Goal: Transaction & Acquisition: Purchase product/service

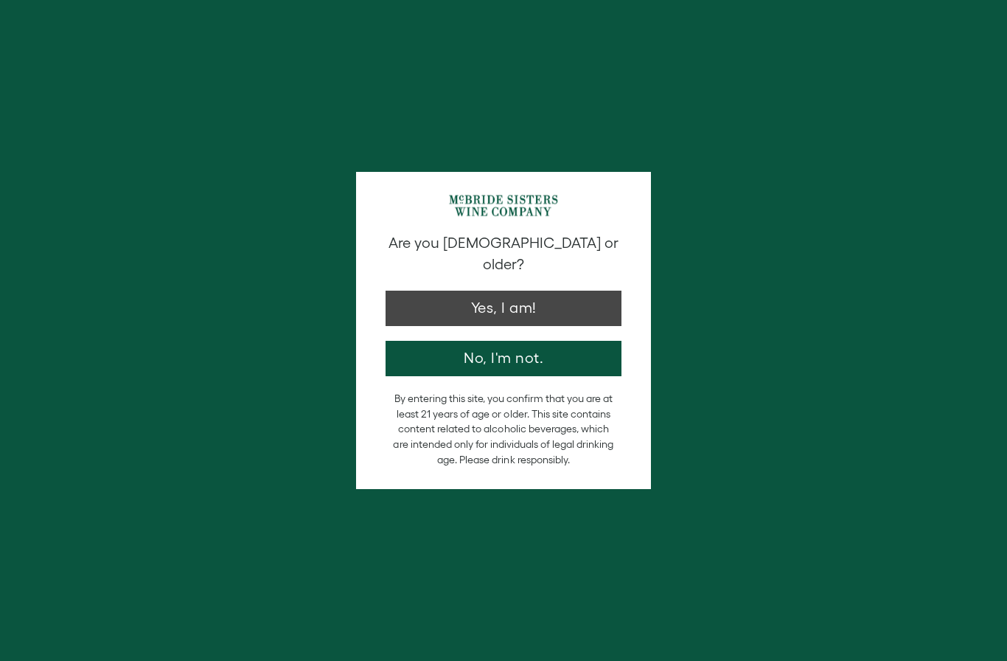
click at [498, 296] on button "Yes, I am!" at bounding box center [504, 307] width 236 height 35
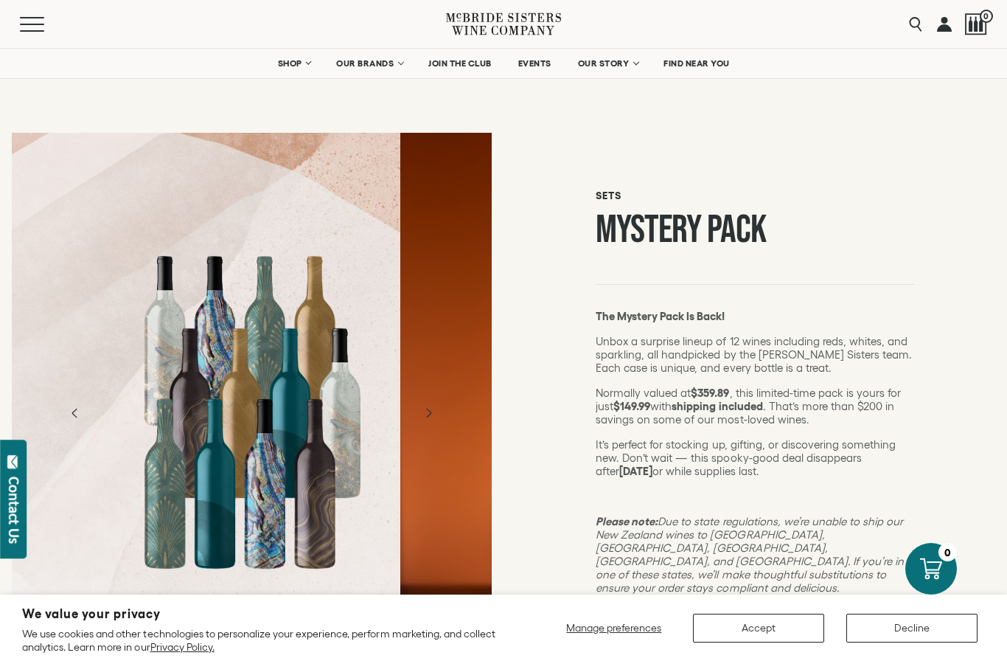
click at [914, 640] on button "Decline" at bounding box center [911, 627] width 131 height 29
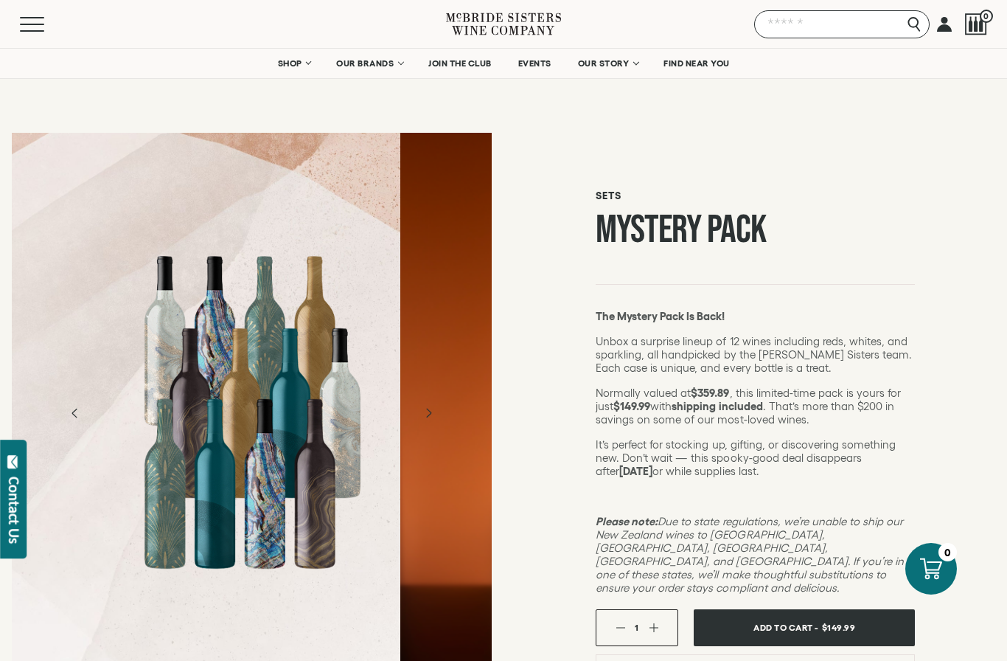
click at [915, 26] on input "Search" at bounding box center [841, 24] width 175 height 28
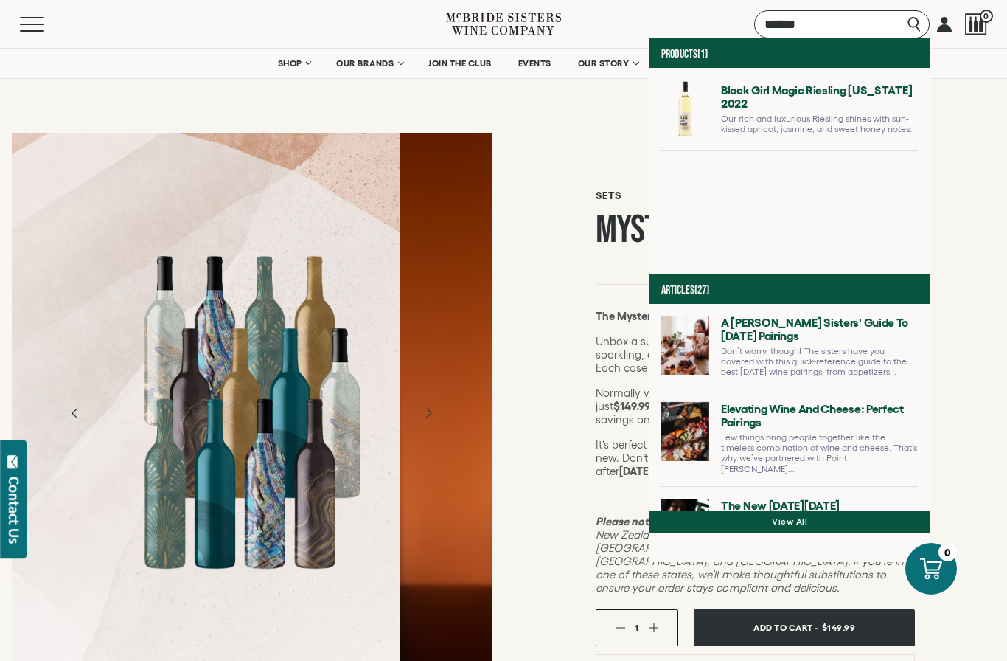
type input "*****"
click at [695, 131] on link at bounding box center [789, 115] width 257 height 71
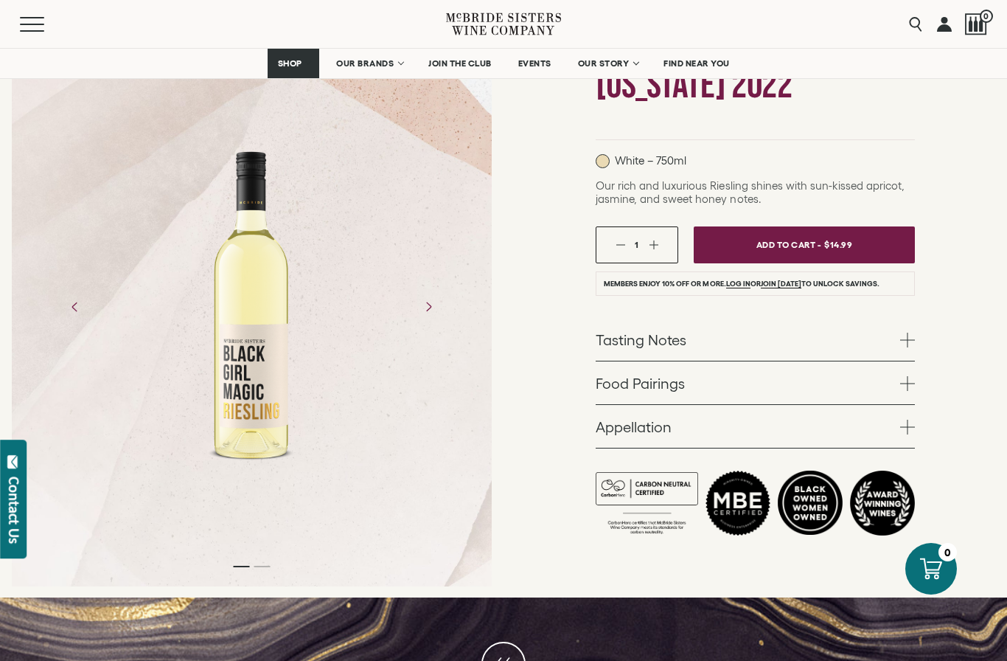
scroll to position [201, 0]
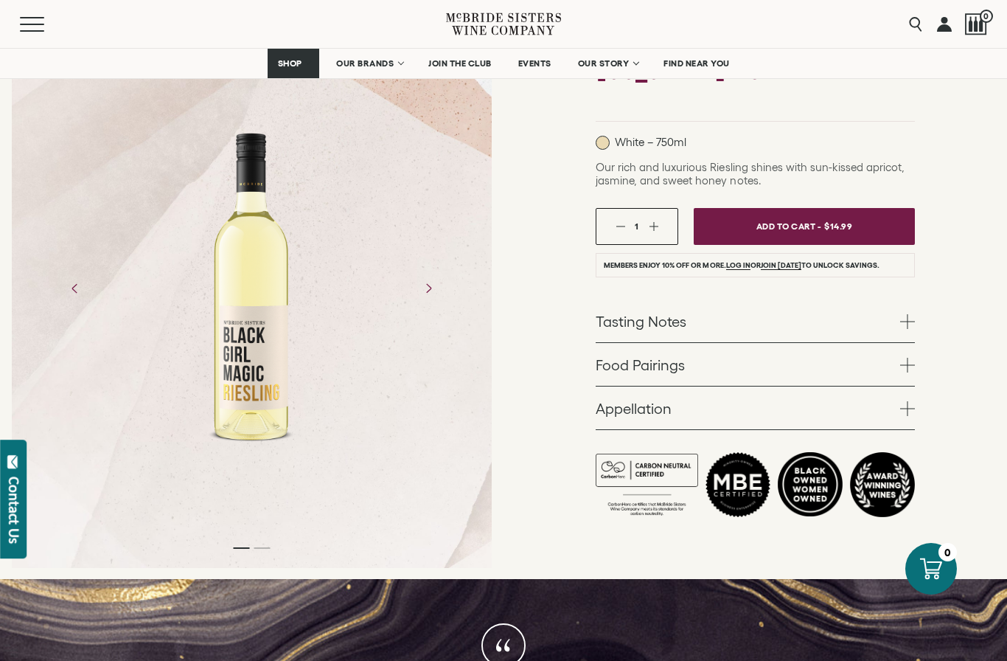
click at [904, 324] on span at bounding box center [907, 321] width 15 height 15
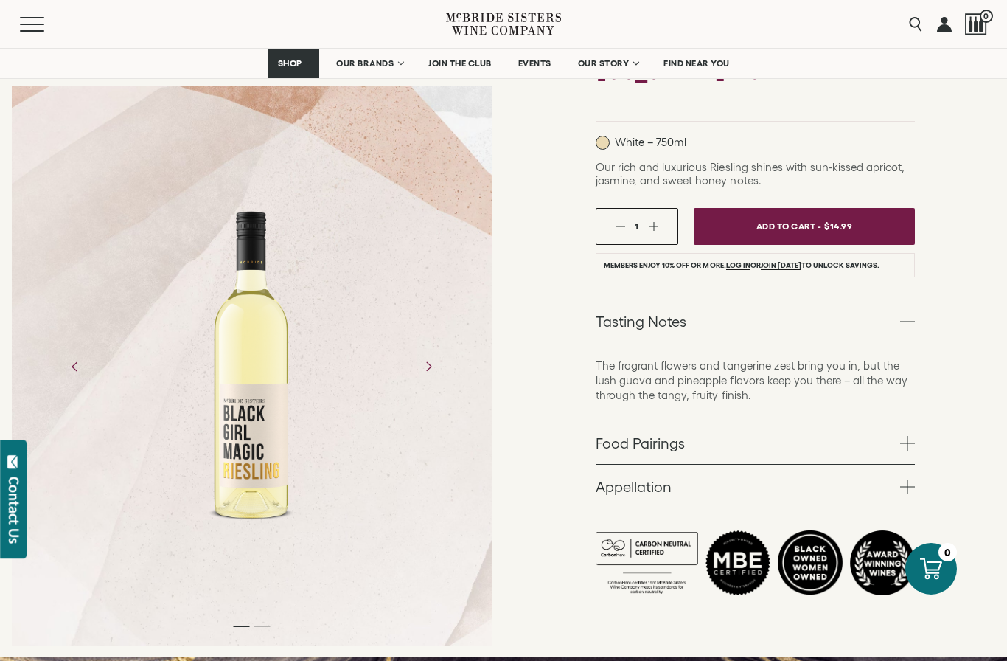
click at [902, 446] on span at bounding box center [907, 443] width 15 height 15
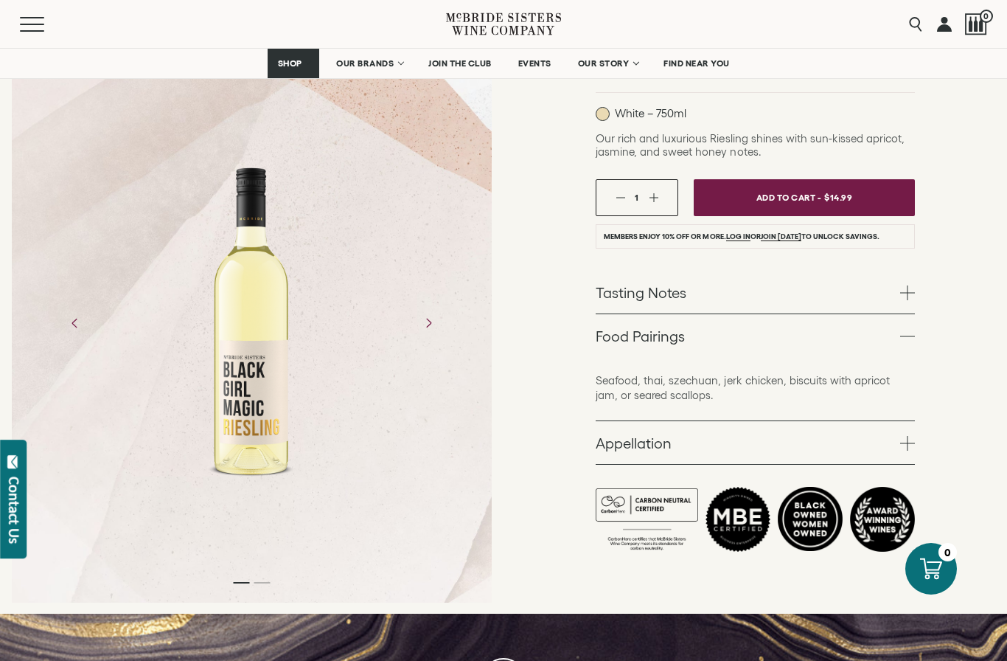
scroll to position [230, 0]
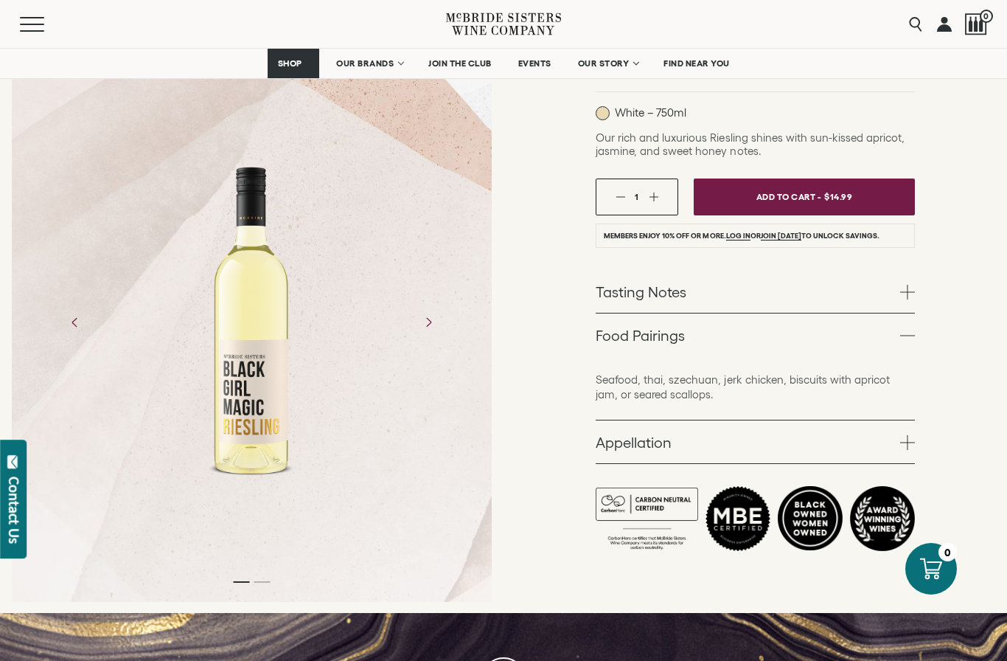
click at [908, 448] on span at bounding box center [907, 442] width 15 height 15
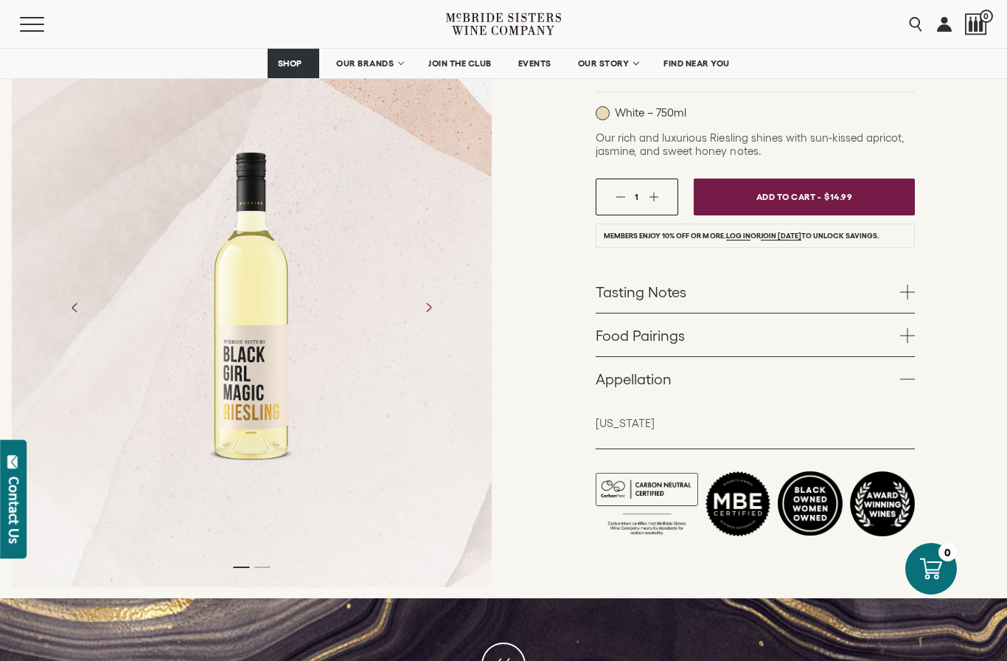
click at [957, 479] on div "Black Girl Magic Wines Black Girl Magic Riesling [US_STATE] 2022 White – 750ml …" at bounding box center [756, 245] width 504 height 708
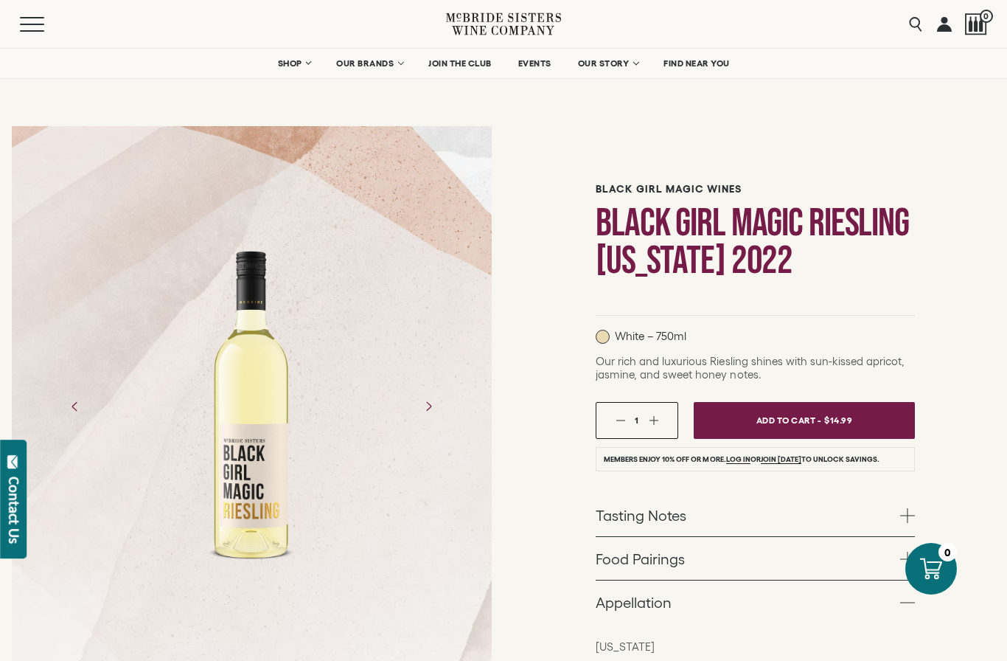
scroll to position [0, 0]
